Goal: Task Accomplishment & Management: Manage account settings

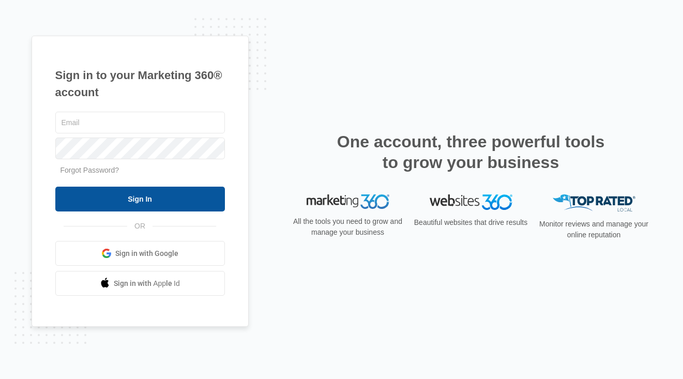
type input "[EMAIL_ADDRESS][DOMAIN_NAME]"
click at [161, 201] on input "Sign In" at bounding box center [139, 199] width 169 height 25
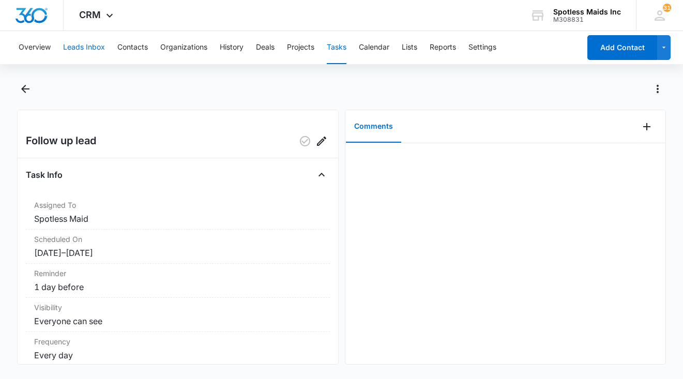
click at [91, 54] on button "Leads Inbox" at bounding box center [84, 47] width 42 height 33
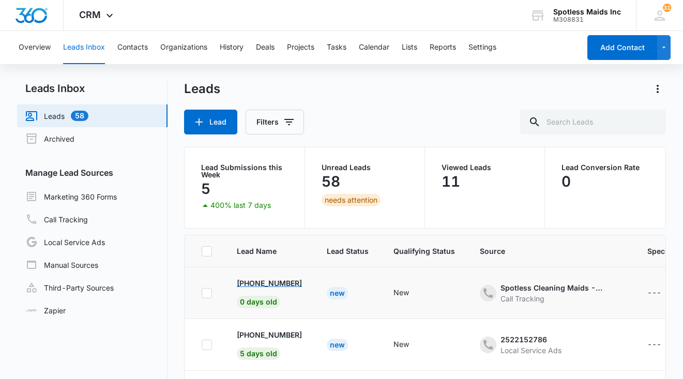
click at [283, 287] on p "[PHONE_NUMBER]" at bounding box center [269, 282] width 65 height 11
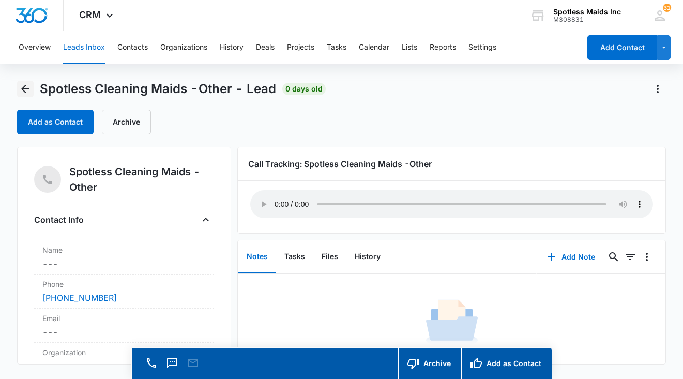
click at [21, 88] on icon "Back" at bounding box center [25, 89] width 12 height 12
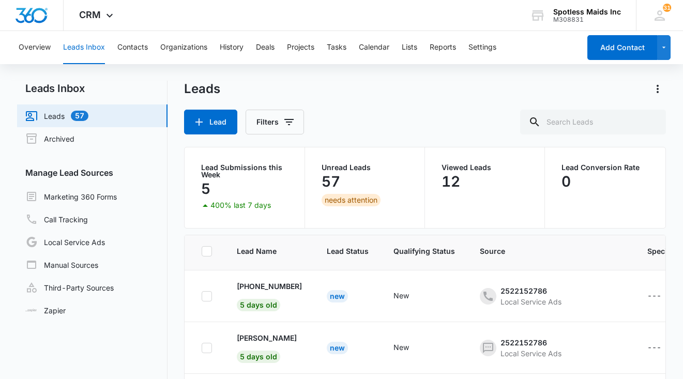
scroll to position [99, 0]
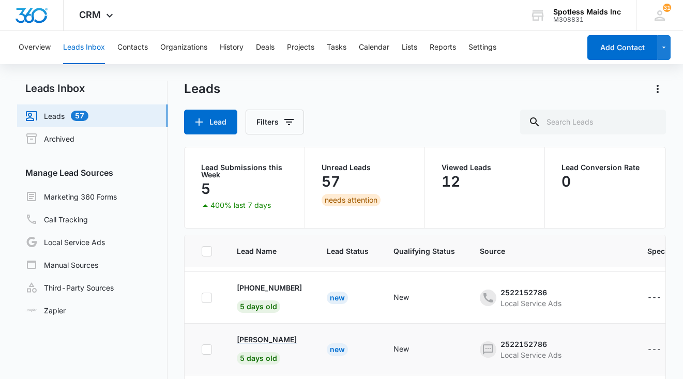
click at [257, 339] on p "[PERSON_NAME]" at bounding box center [267, 339] width 60 height 11
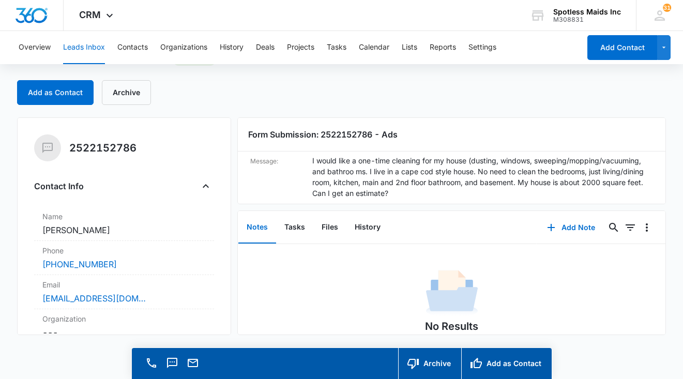
scroll to position [69, 0]
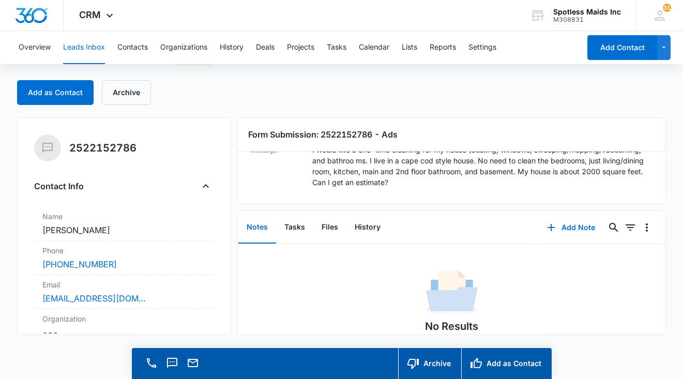
click at [396, 187] on dd "I would like a one-time cleaning for my house (dusting, windows, sweeping/moppi…" at bounding box center [482, 165] width 341 height 43
click at [389, 179] on dd "I would like a one-time cleaning for my house (dusting, windows, sweeping/moppi…" at bounding box center [482, 165] width 341 height 43
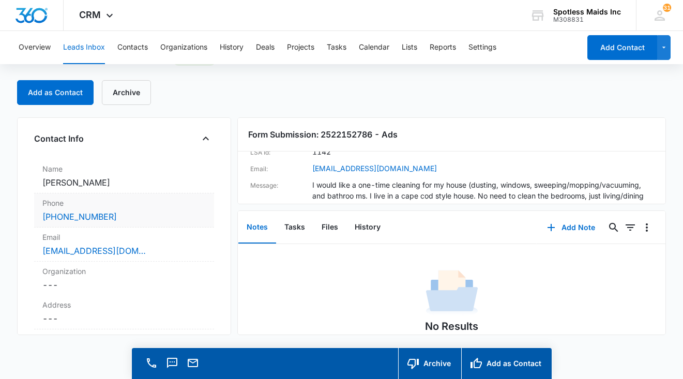
scroll to position [13, 0]
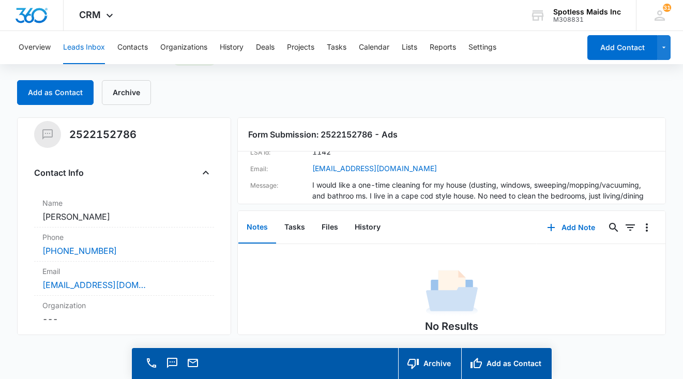
click at [84, 49] on button "Leads Inbox" at bounding box center [84, 47] width 42 height 33
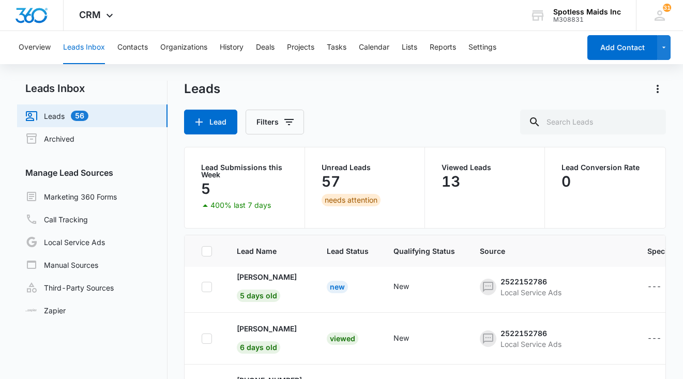
scroll to position [165, 0]
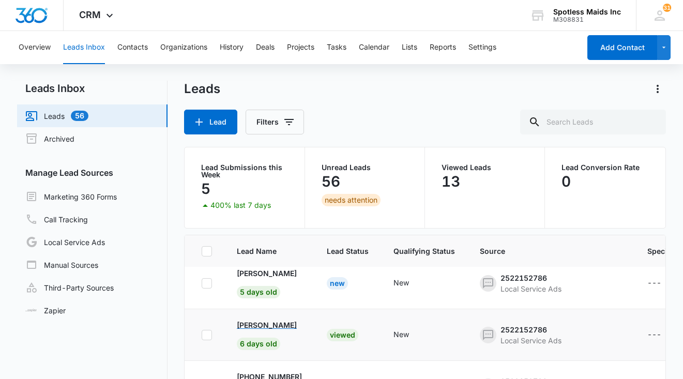
click at [262, 325] on p "Billie Pingree" at bounding box center [267, 324] width 60 height 11
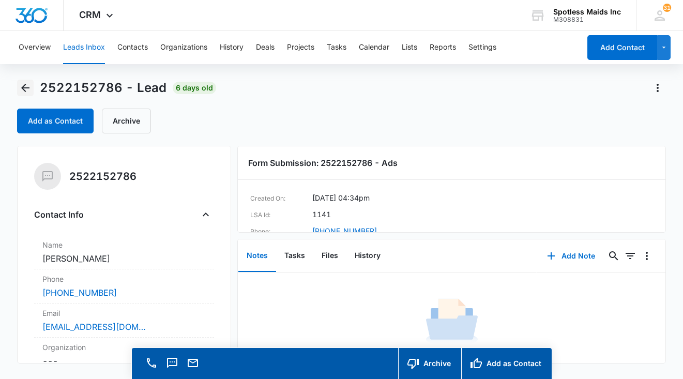
click at [28, 86] on icon "Back" at bounding box center [25, 88] width 12 height 12
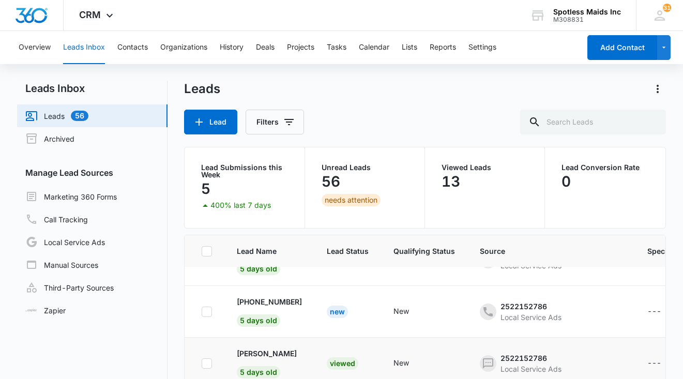
scroll to position [84, 0]
click at [276, 300] on p "+1 (857) 600-9203" at bounding box center [269, 302] width 65 height 11
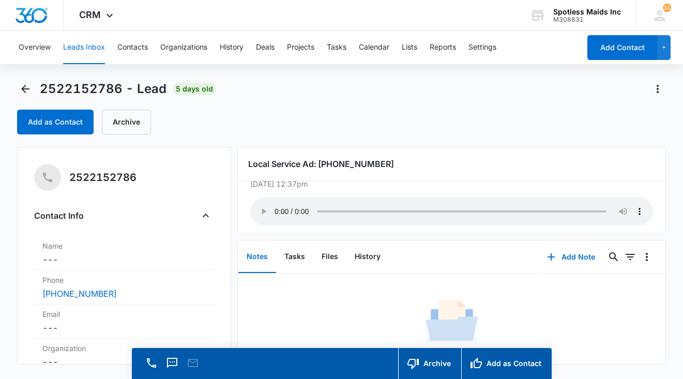
scroll to position [33, 0]
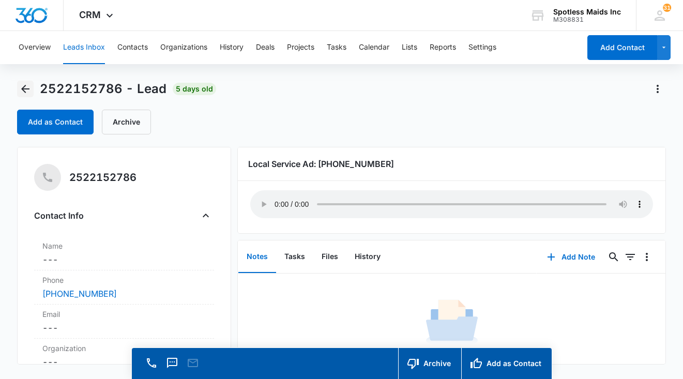
click at [24, 86] on icon "Back" at bounding box center [25, 89] width 8 height 8
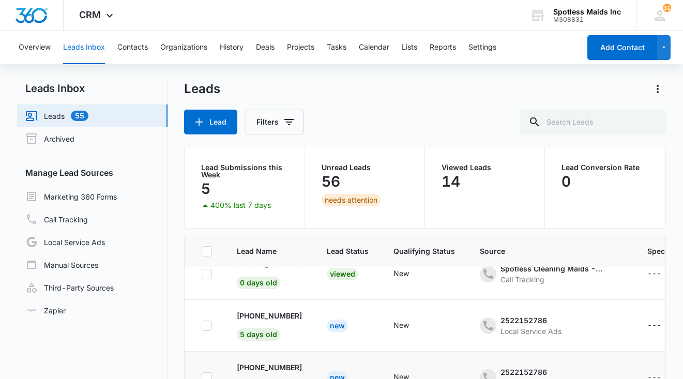
scroll to position [24, 0]
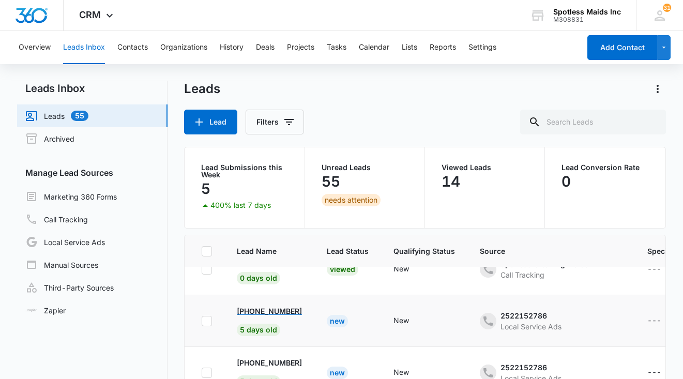
click at [273, 307] on p "+1 (617) 833-2101" at bounding box center [269, 310] width 65 height 11
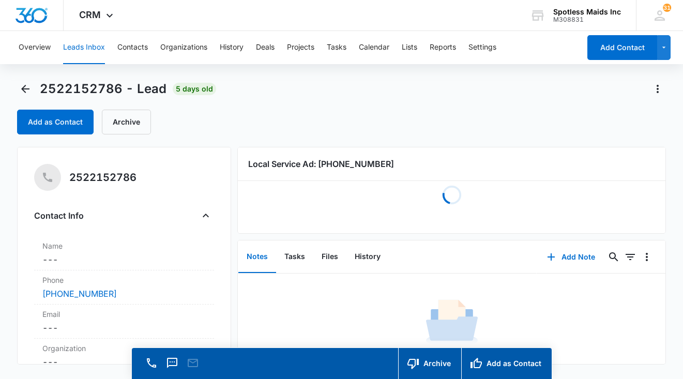
scroll to position [31, 0]
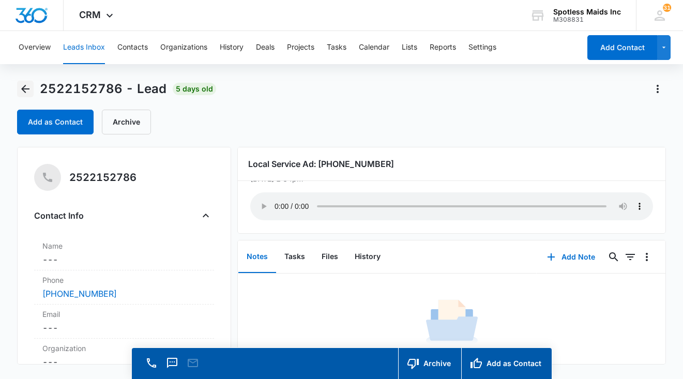
click at [26, 89] on icon "Back" at bounding box center [25, 89] width 8 height 8
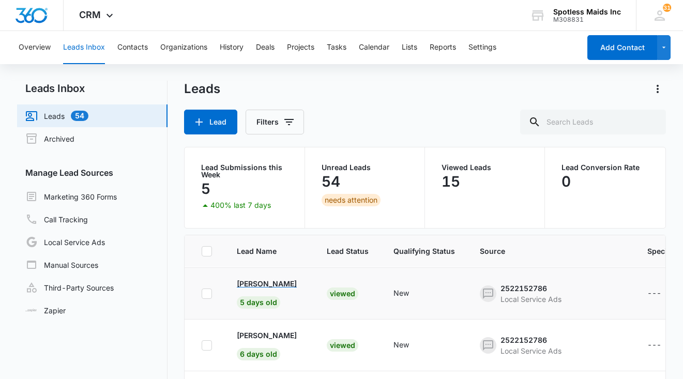
scroll to position [161, 0]
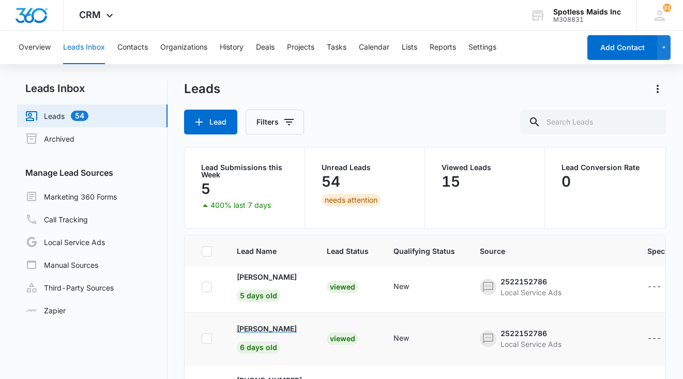
click at [272, 328] on p "Billie Pingree" at bounding box center [267, 328] width 60 height 11
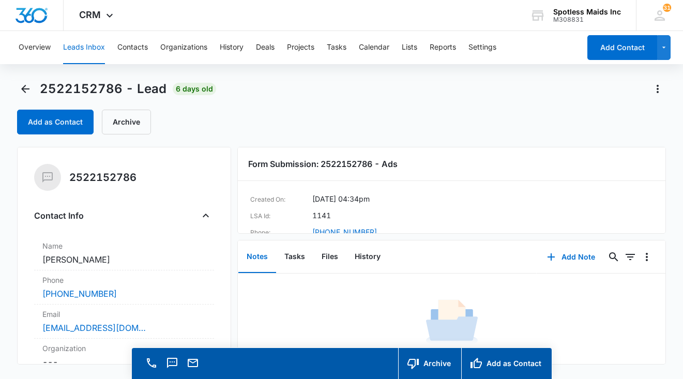
scroll to position [22, 0]
click at [26, 90] on icon "Back" at bounding box center [25, 89] width 12 height 12
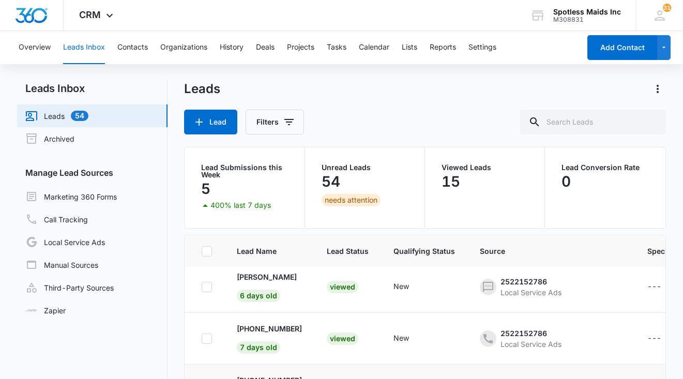
scroll to position [207, 0]
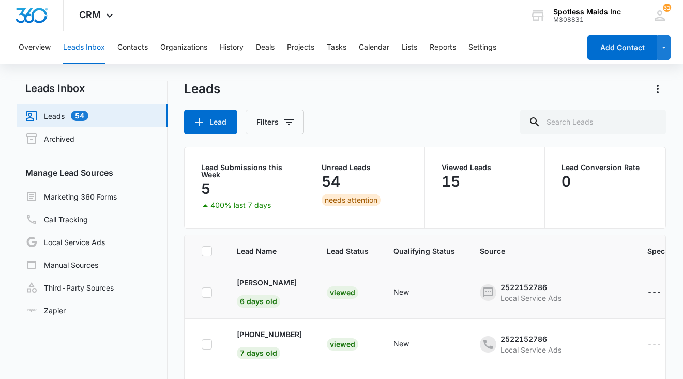
click at [264, 284] on p "Billie Pingree" at bounding box center [267, 282] width 60 height 11
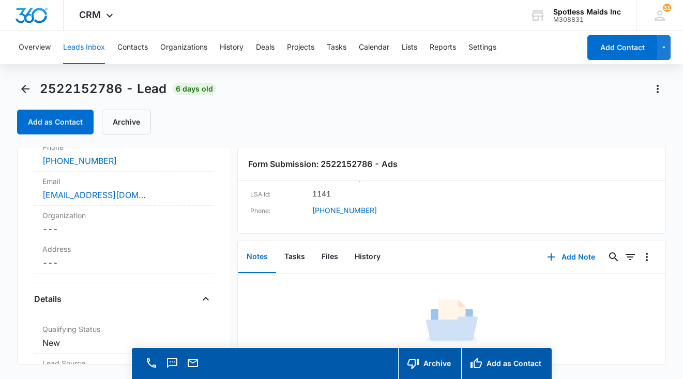
scroll to position [29, 0]
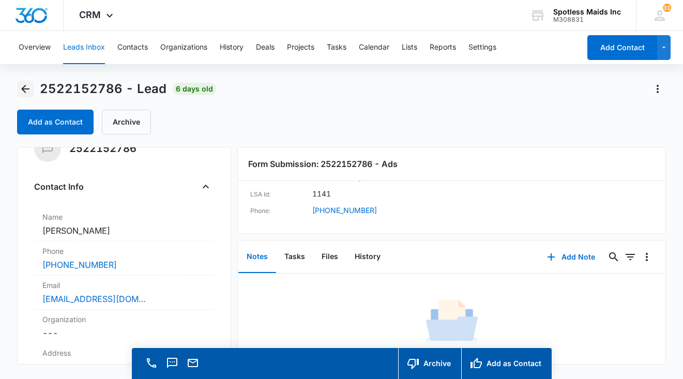
click at [28, 88] on icon "Back" at bounding box center [25, 89] width 8 height 8
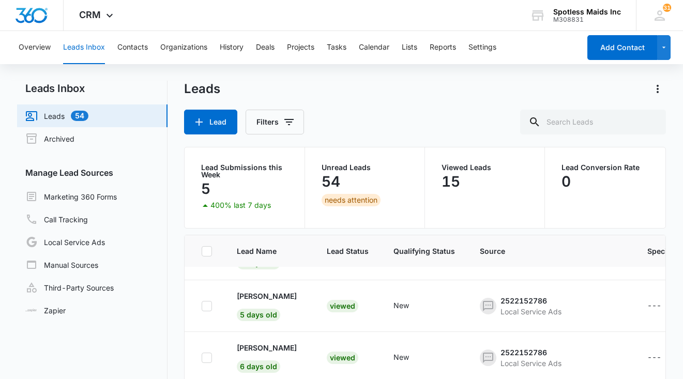
scroll to position [135, 0]
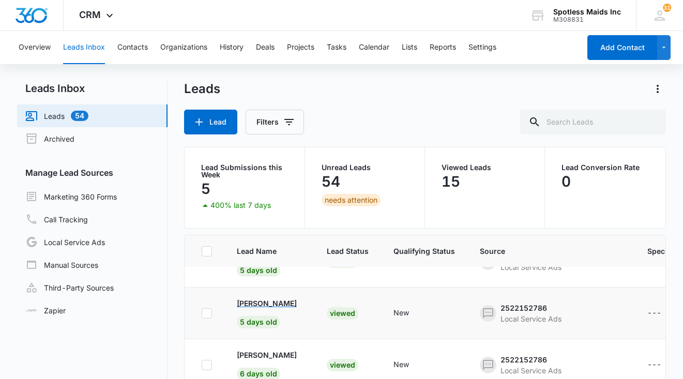
click at [266, 302] on p "Tricia Brandano" at bounding box center [267, 303] width 60 height 11
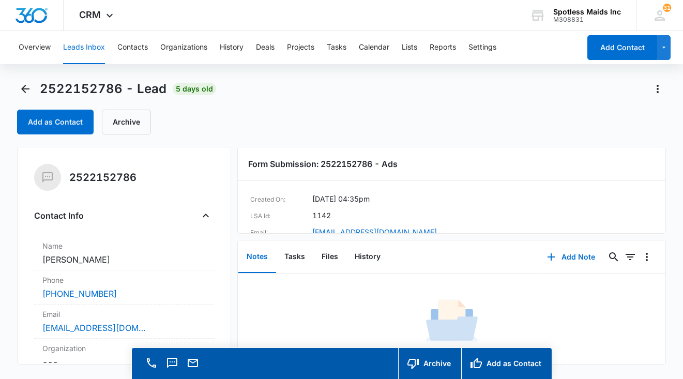
scroll to position [69, 0]
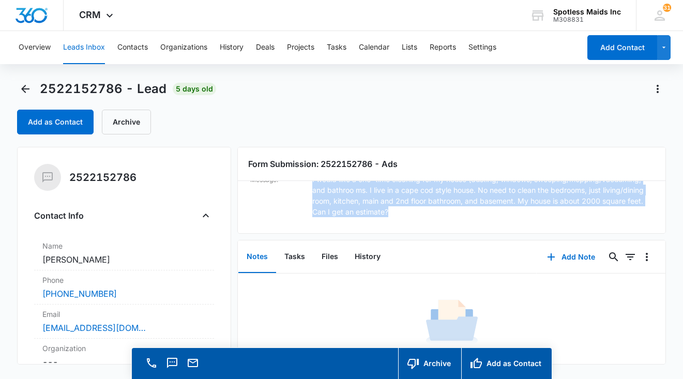
drag, startPoint x: 394, startPoint y: 213, endPoint x: 301, endPoint y: 184, distance: 97.6
click at [301, 184] on div "Message: I would like a one-time cleaning for my house (dusting, windows, sweep…" at bounding box center [451, 195] width 403 height 43
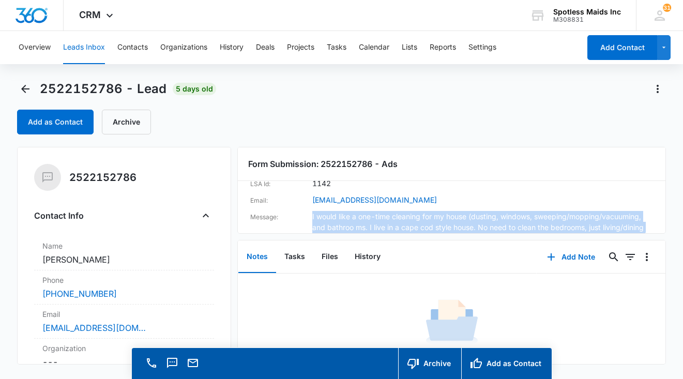
scroll to position [35, 0]
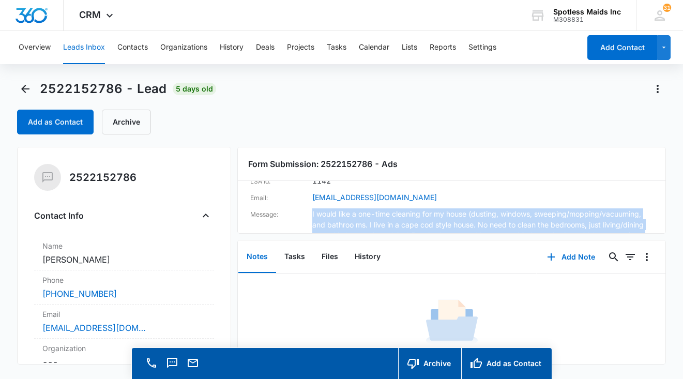
copy div "I would like a one-time cleaning for my house (dusting, windows, sweeping/moppi…"
click at [130, 330] on link "triciabrandano@gmail.com" at bounding box center [93, 327] width 103 height 12
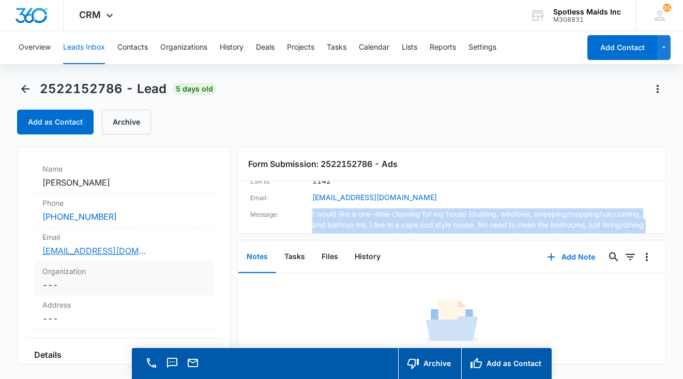
scroll to position [92, 0]
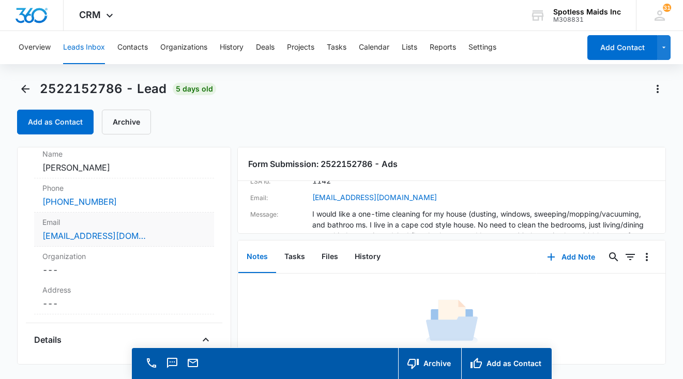
click at [179, 235] on div "triciabrandano@gmail.com" at bounding box center [123, 235] width 163 height 12
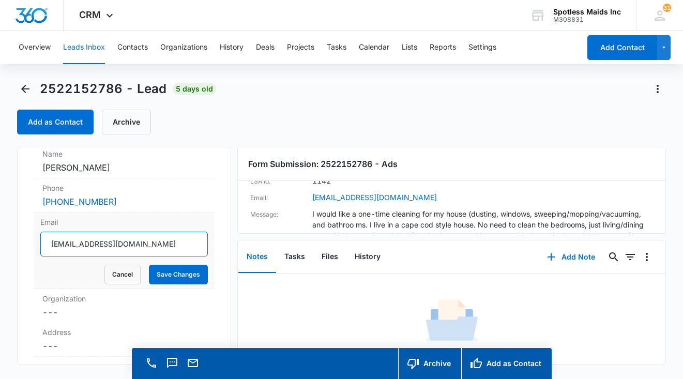
click at [153, 244] on input "triciabrandano@gmail.com" at bounding box center [123, 244] width 167 height 25
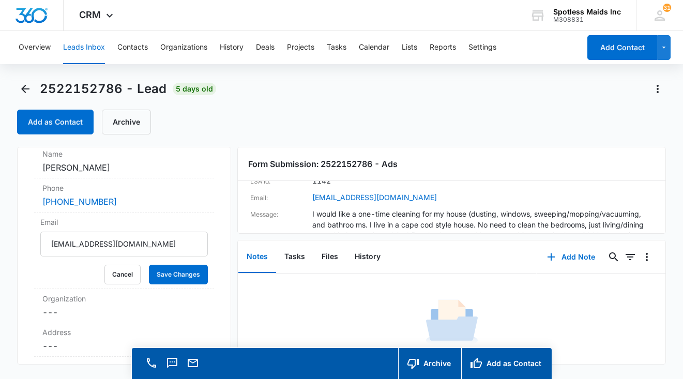
click at [83, 45] on button "Leads Inbox" at bounding box center [84, 47] width 42 height 33
